Goal: Feedback & Contribution: Leave review/rating

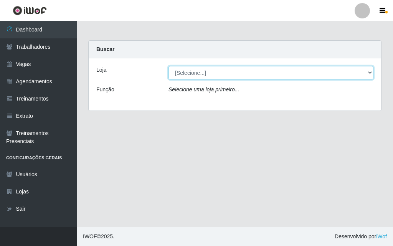
click at [208, 74] on select "[Selecione...] A fazendinha" at bounding box center [270, 72] width 205 height 13
select select "70"
click at [168, 66] on select "[Selecione...] A fazendinha" at bounding box center [270, 72] width 205 height 13
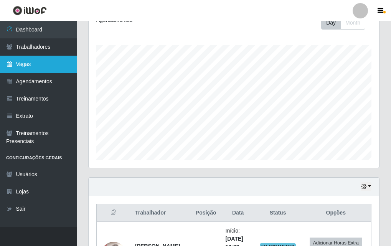
scroll to position [38, 0]
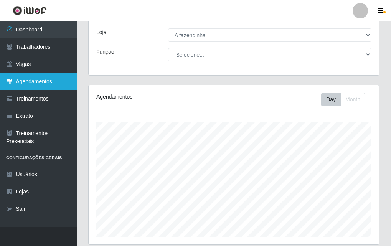
click at [39, 81] on link "Agendamentos" at bounding box center [38, 81] width 77 height 17
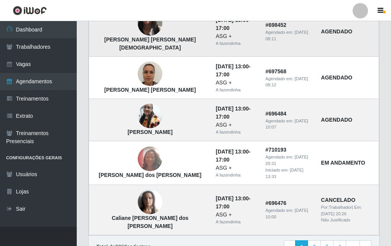
scroll to position [574, 0]
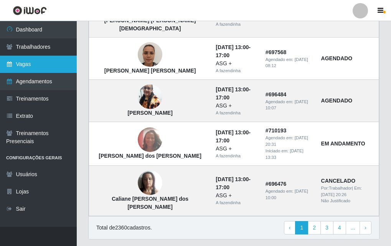
click at [35, 61] on link "Vagas" at bounding box center [38, 64] width 77 height 17
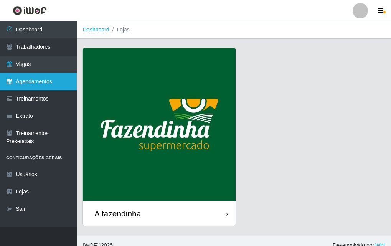
click at [58, 81] on link "Agendamentos" at bounding box center [38, 81] width 77 height 17
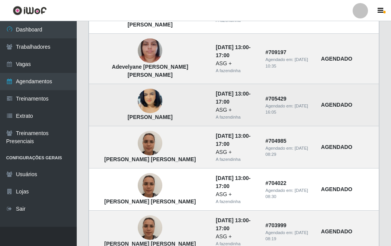
scroll to position [192, 0]
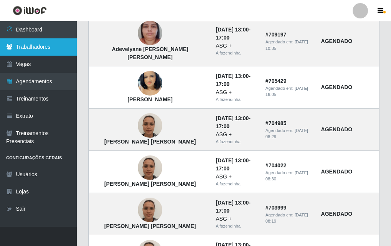
click at [38, 47] on link "Trabalhadores" at bounding box center [38, 46] width 77 height 17
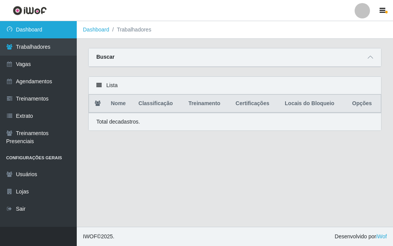
click at [50, 28] on link "Dashboard" at bounding box center [38, 29] width 77 height 17
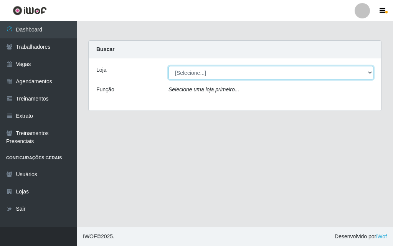
click at [207, 70] on select "[Selecione...] A fazendinha" at bounding box center [270, 72] width 205 height 13
select select "70"
click at [168, 66] on select "[Selecione...] A fazendinha" at bounding box center [270, 72] width 205 height 13
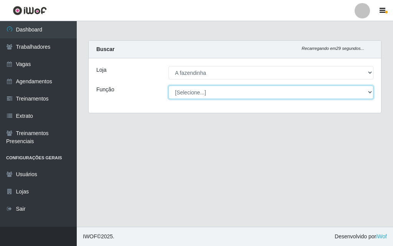
click at [199, 91] on select "[Selecione...] ASG ASG + ASG ++ Balconista Embalador Embalador + Embalador ++ O…" at bounding box center [270, 92] width 205 height 13
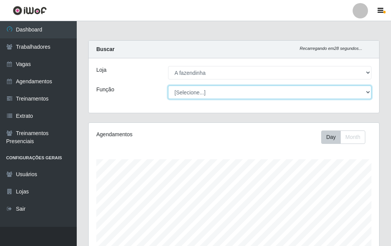
scroll to position [159, 290]
select select "79"
click at [168, 86] on select "[Selecione...] ASG ASG + ASG ++ Balconista Embalador Embalador + Embalador ++ O…" at bounding box center [269, 92] width 203 height 13
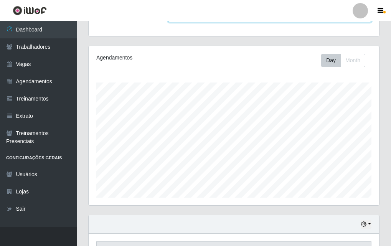
scroll to position [191, 0]
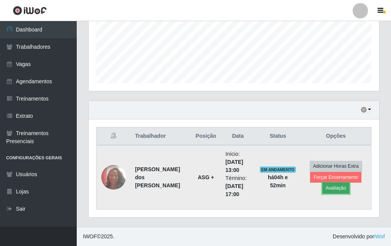
click at [332, 191] on button "Avaliação" at bounding box center [335, 188] width 27 height 11
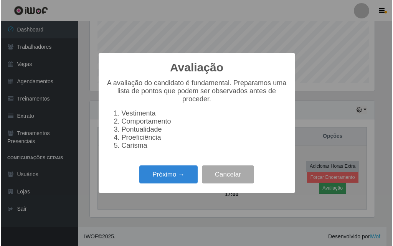
scroll to position [159, 286]
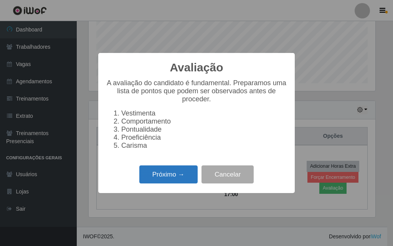
click at [152, 174] on button "Próximo →" at bounding box center [168, 174] width 58 height 18
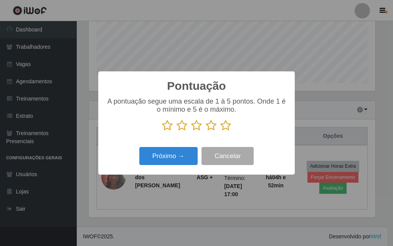
click at [225, 126] on icon at bounding box center [225, 126] width 11 height 12
click at [220, 131] on input "radio" at bounding box center [220, 131] width 0 height 0
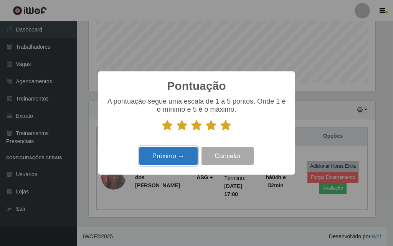
click at [170, 159] on button "Próximo →" at bounding box center [168, 156] width 58 height 18
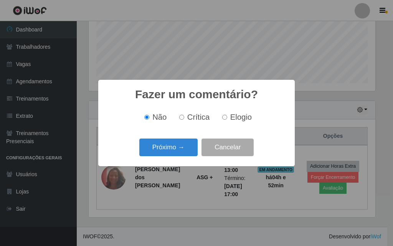
click at [224, 118] on input "Elogio" at bounding box center [224, 117] width 5 height 5
radio input "true"
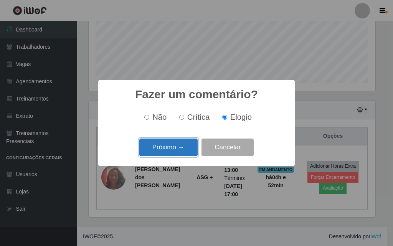
click at [178, 147] on button "Próximo →" at bounding box center [168, 147] width 58 height 18
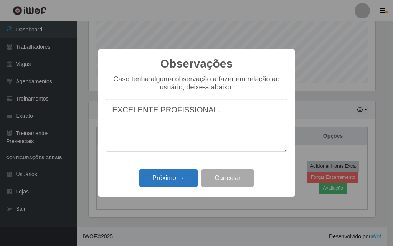
type textarea "EXCELENTE PROFISSIONAL."
click at [171, 178] on button "Próximo →" at bounding box center [168, 178] width 58 height 18
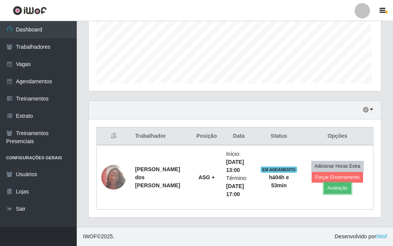
scroll to position [159, 290]
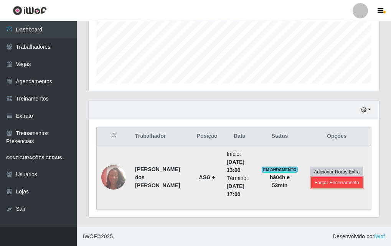
click at [313, 181] on button "Forçar Encerramento" at bounding box center [336, 182] width 51 height 11
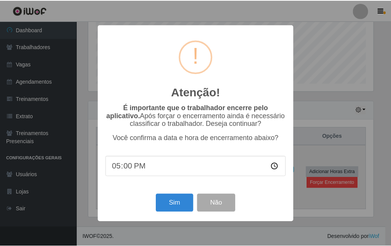
scroll to position [159, 286]
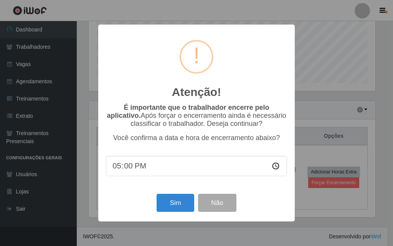
click at [278, 168] on input "17:00" at bounding box center [196, 166] width 181 height 20
type input "18:00"
click at [173, 205] on button "Sim" at bounding box center [174, 203] width 37 height 18
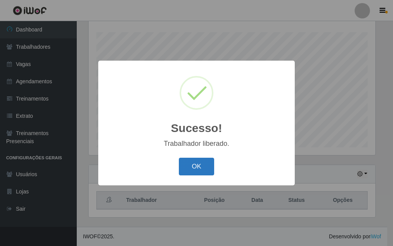
click at [193, 165] on button "OK" at bounding box center [197, 167] width 36 height 18
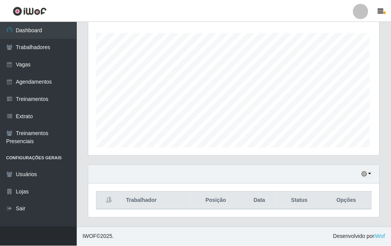
scroll to position [159, 290]
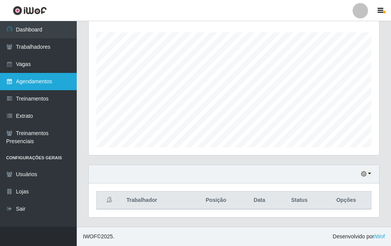
click at [45, 80] on link "Agendamentos" at bounding box center [38, 81] width 77 height 17
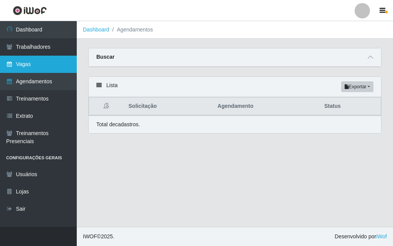
click at [50, 66] on link "Vagas" at bounding box center [38, 64] width 77 height 17
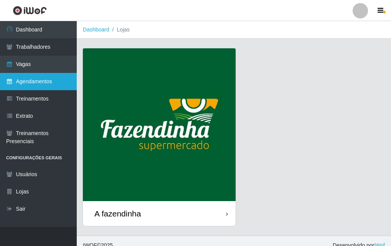
click at [50, 81] on link "Agendamentos" at bounding box center [38, 81] width 77 height 17
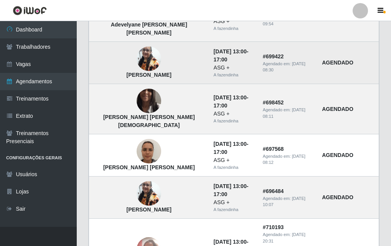
scroll to position [460, 0]
